Goal: Navigation & Orientation: Find specific page/section

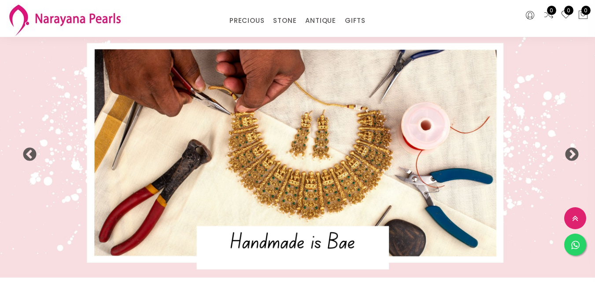
select select "INR"
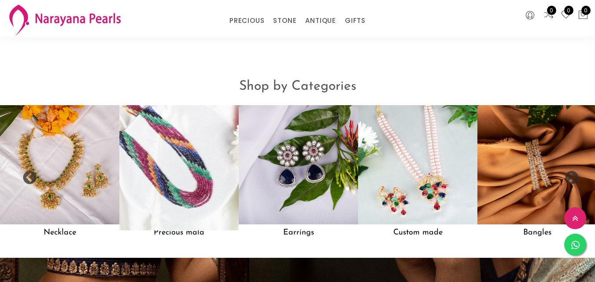
scroll to position [668, 0]
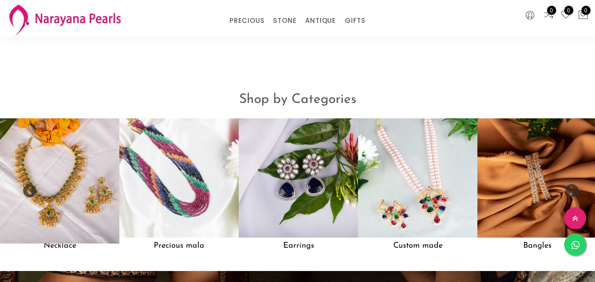
click at [37, 220] on img at bounding box center [59, 178] width 131 height 131
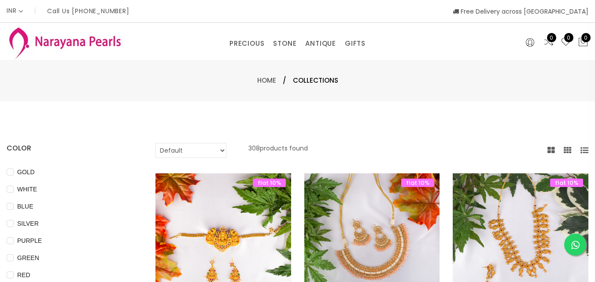
click at [205, 153] on select "Default Price - High to Low Price - Low to High" at bounding box center [190, 150] width 71 height 15
select select "priceLowToHigh"
click at [167, 143] on select "Default Price - High to Low Price - Low to High" at bounding box center [190, 150] width 71 height 15
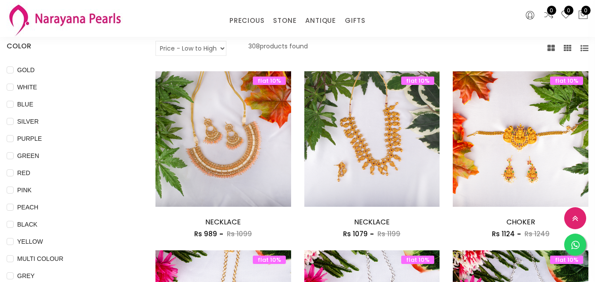
scroll to position [44, 0]
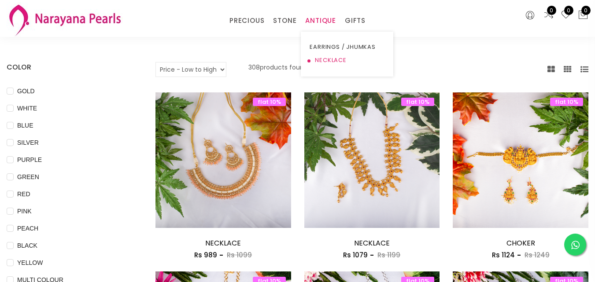
click at [327, 63] on link "NECKLACE" at bounding box center [347, 60] width 75 height 13
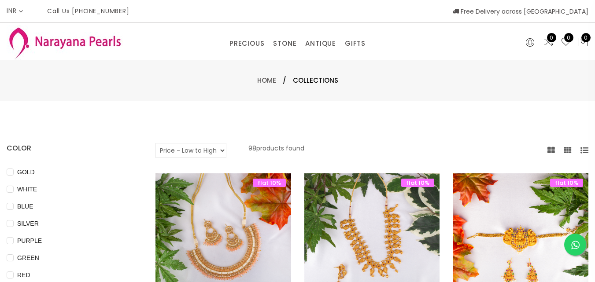
click at [106, 38] on img at bounding box center [65, 42] width 116 height 35
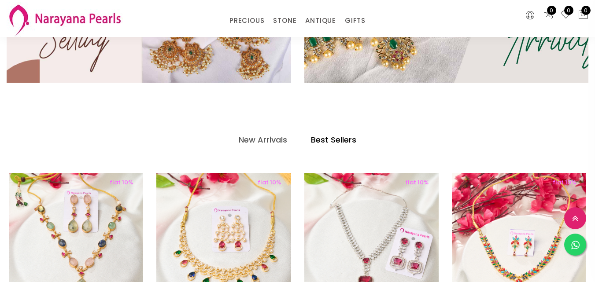
scroll to position [352, 0]
